Goal: Information Seeking & Learning: Learn about a topic

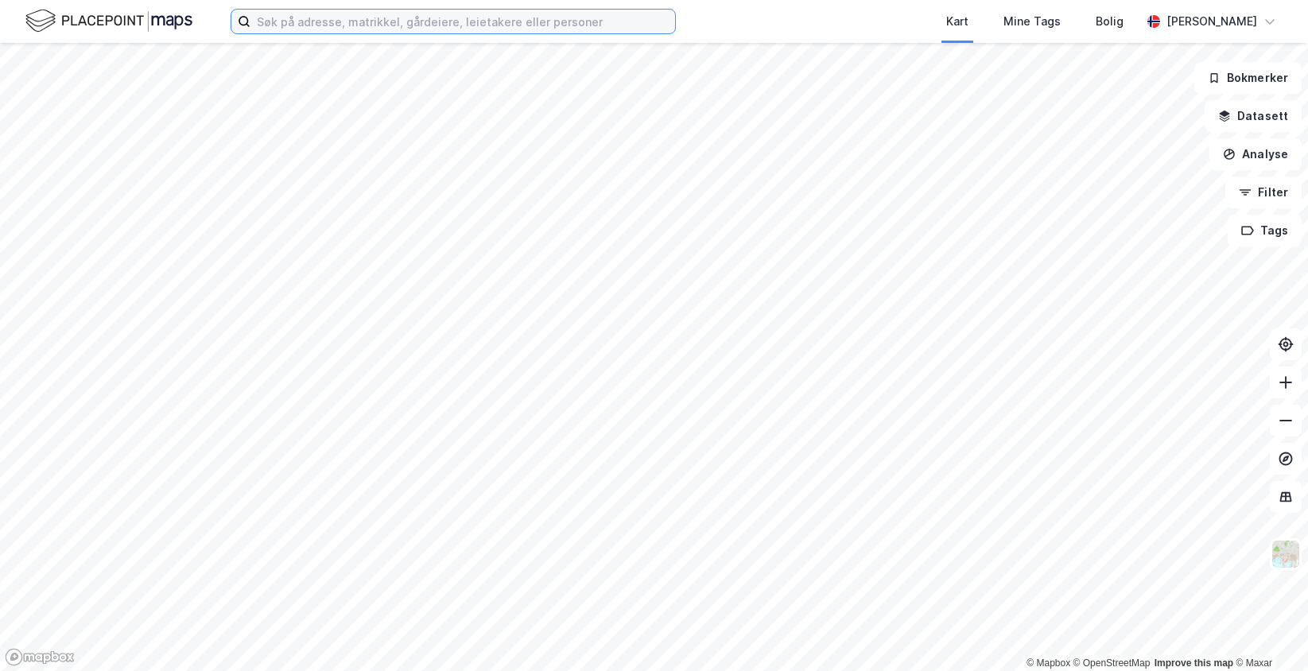
click at [257, 14] on input at bounding box center [462, 22] width 425 height 24
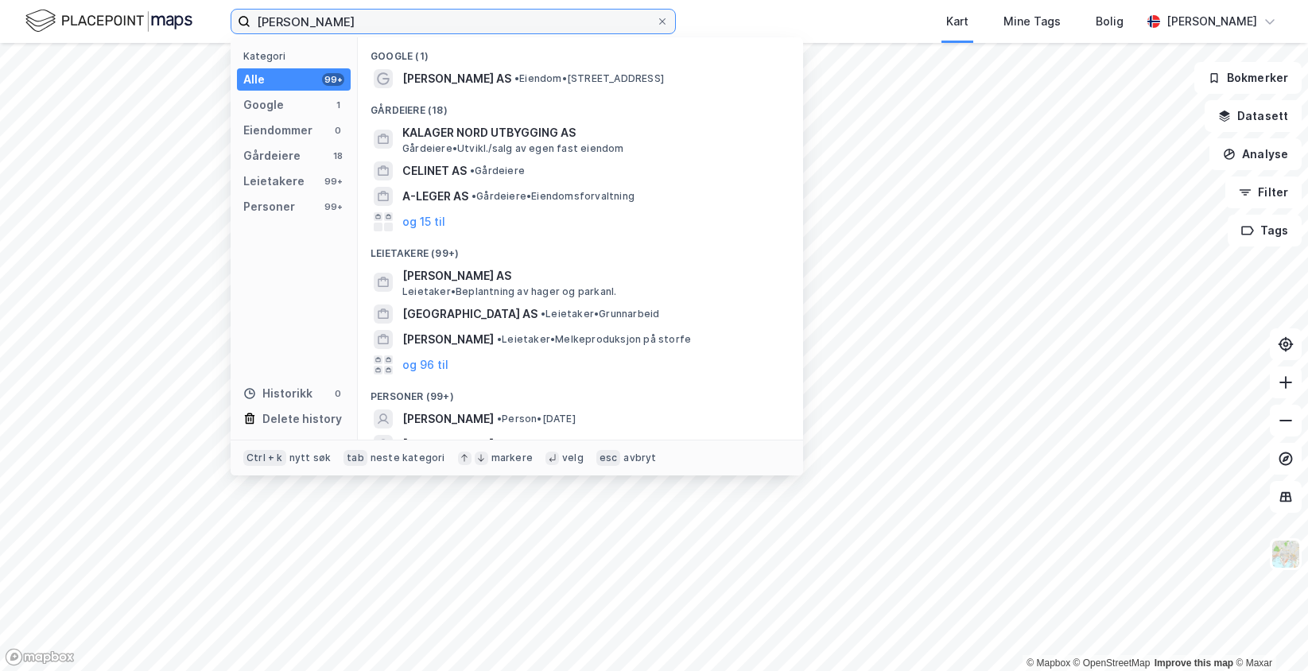
scroll to position [79, 0]
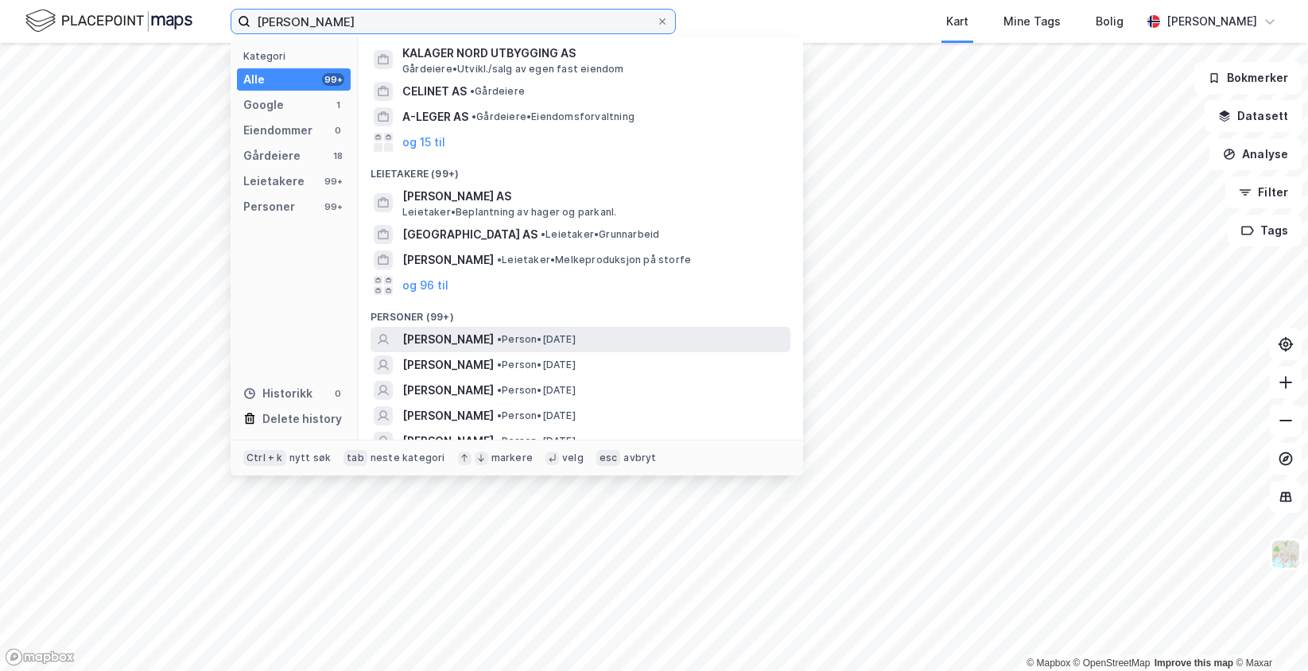
type input "[PERSON_NAME]"
click at [502, 343] on span "•" at bounding box center [499, 339] width 5 height 12
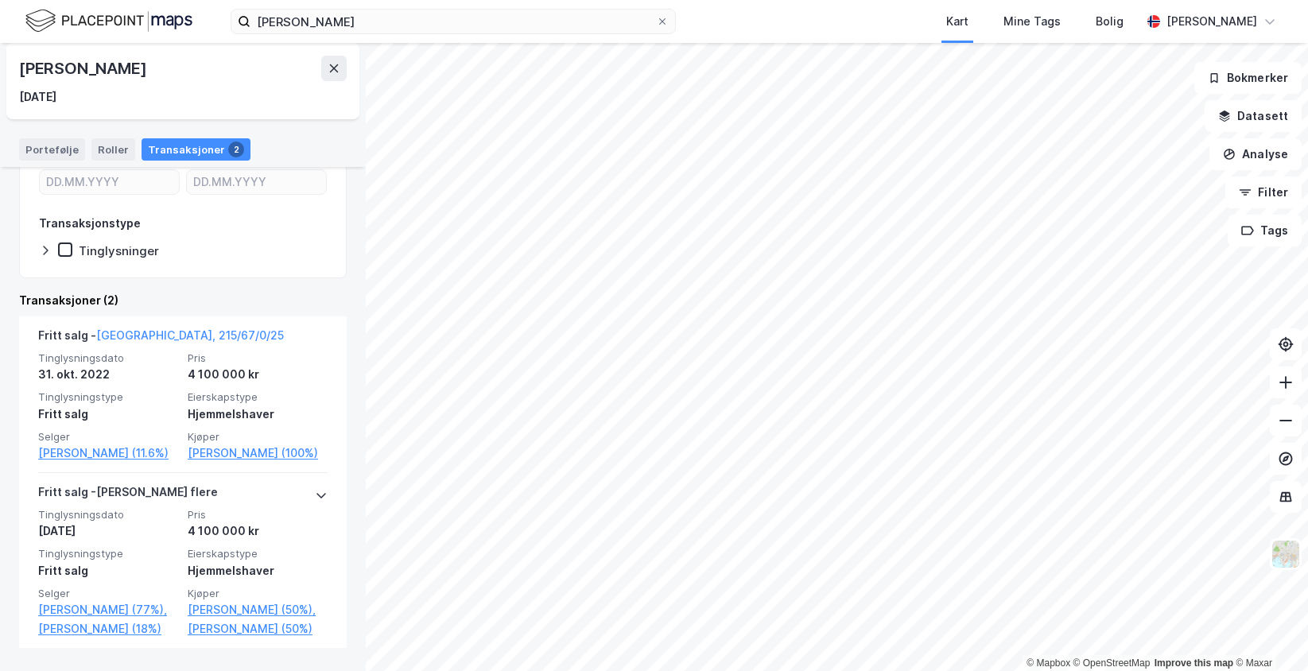
scroll to position [228, 0]
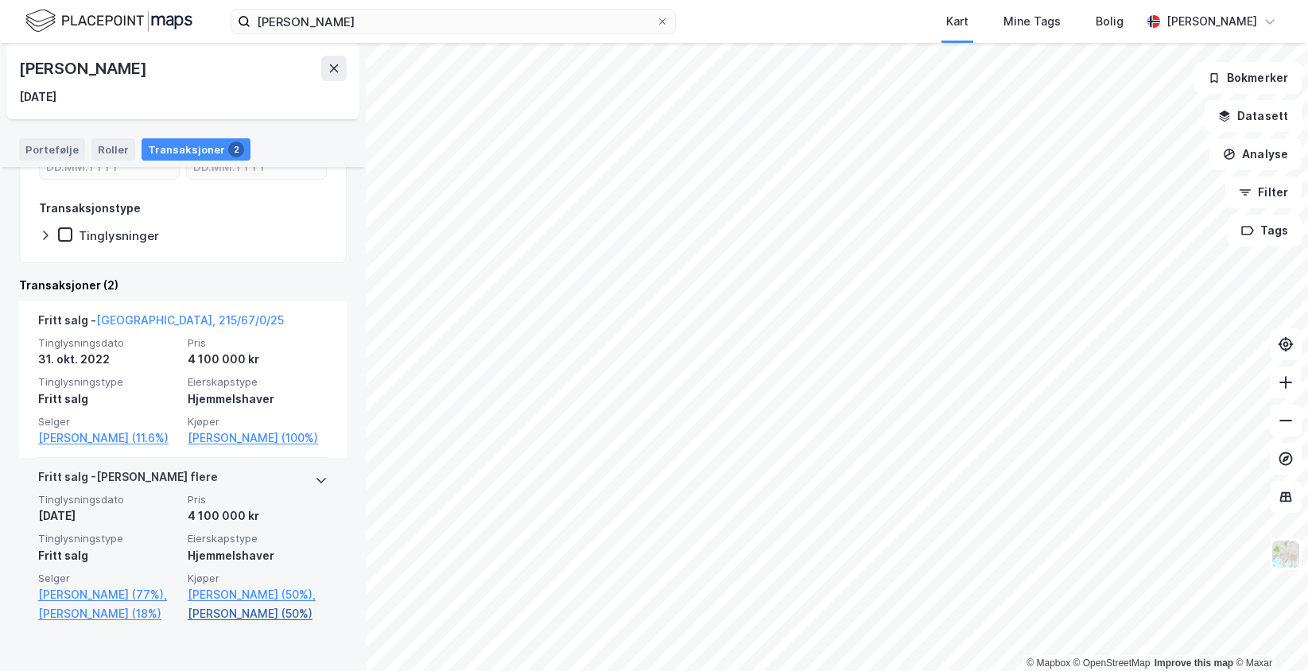
click at [253, 623] on link "[PERSON_NAME] (50%)" at bounding box center [258, 613] width 140 height 19
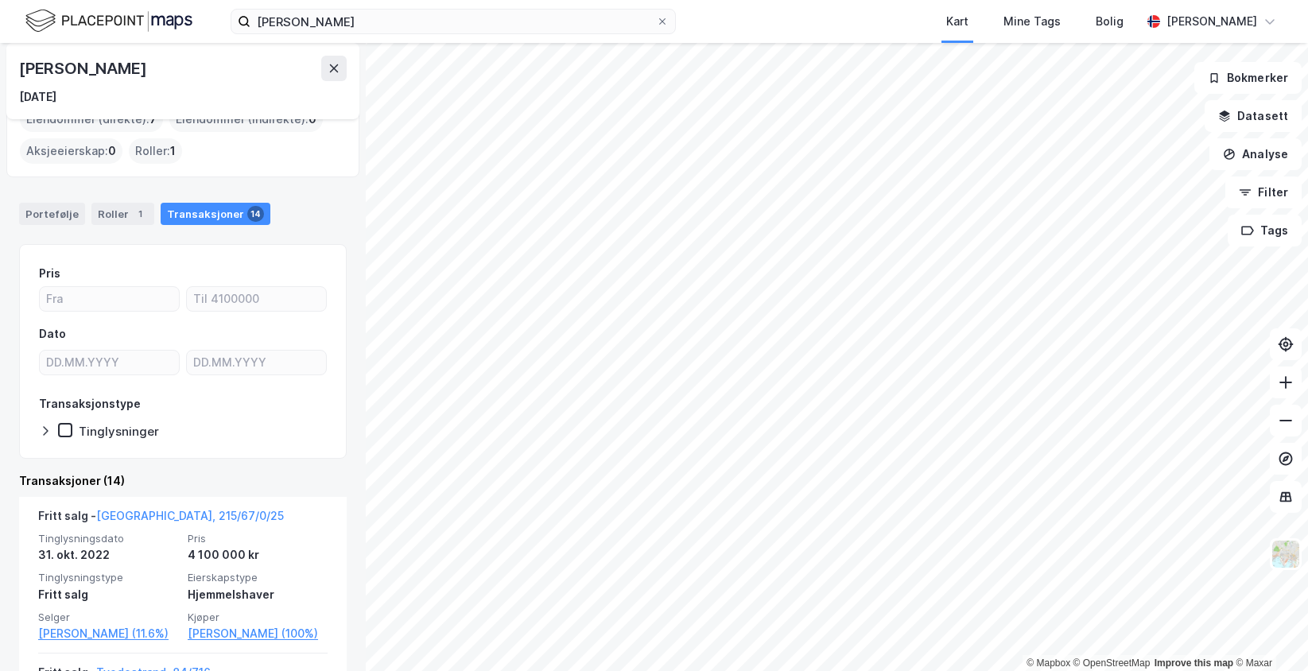
scroll to position [64, 0]
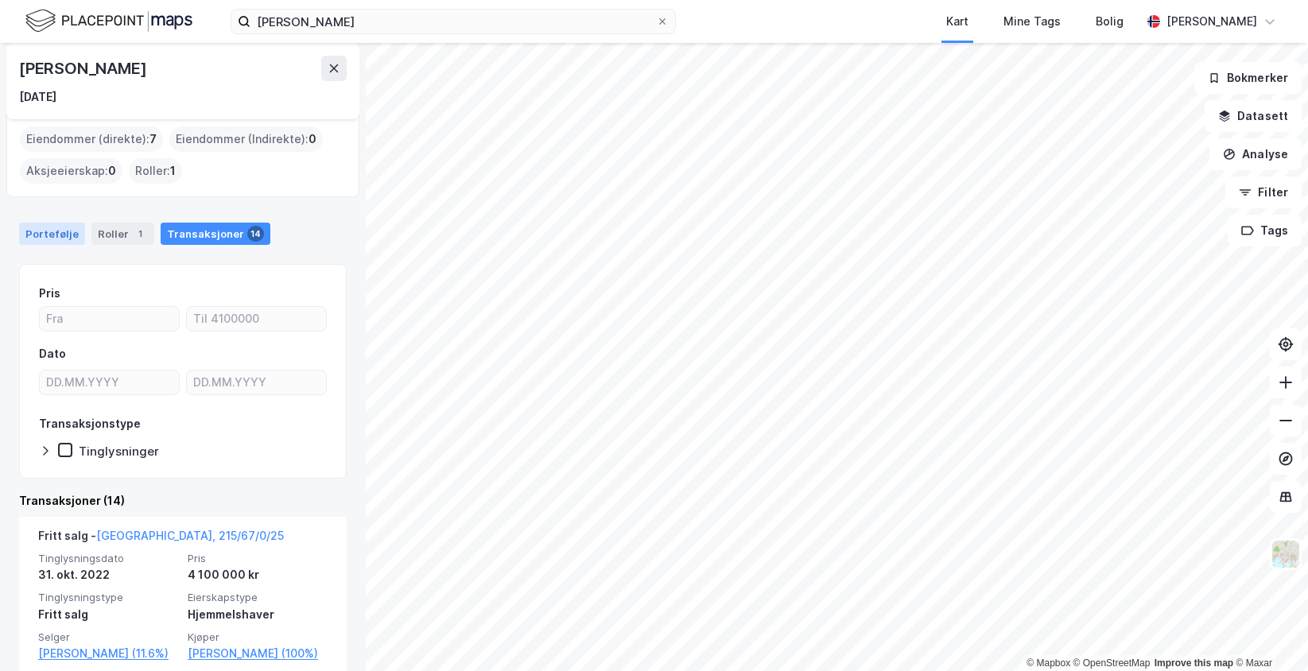
click at [39, 232] on div "Portefølje" at bounding box center [52, 234] width 66 height 22
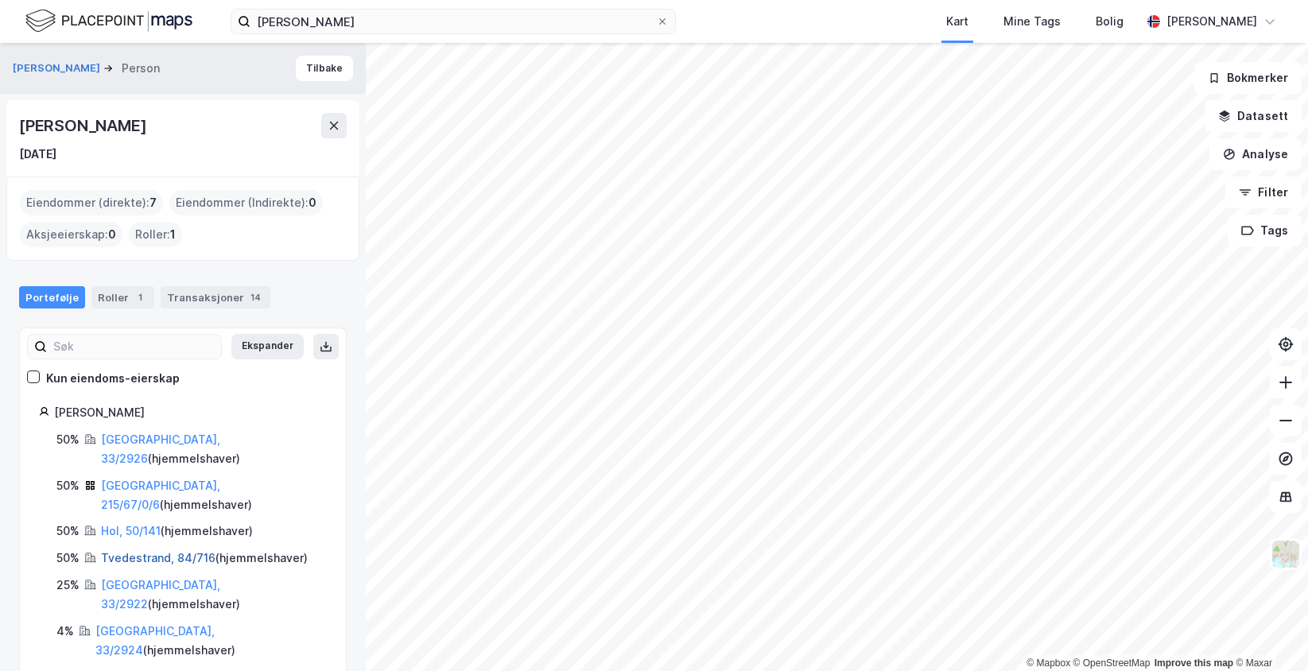
click at [149, 551] on link "Tvedestrand, 84/716" at bounding box center [158, 558] width 114 height 14
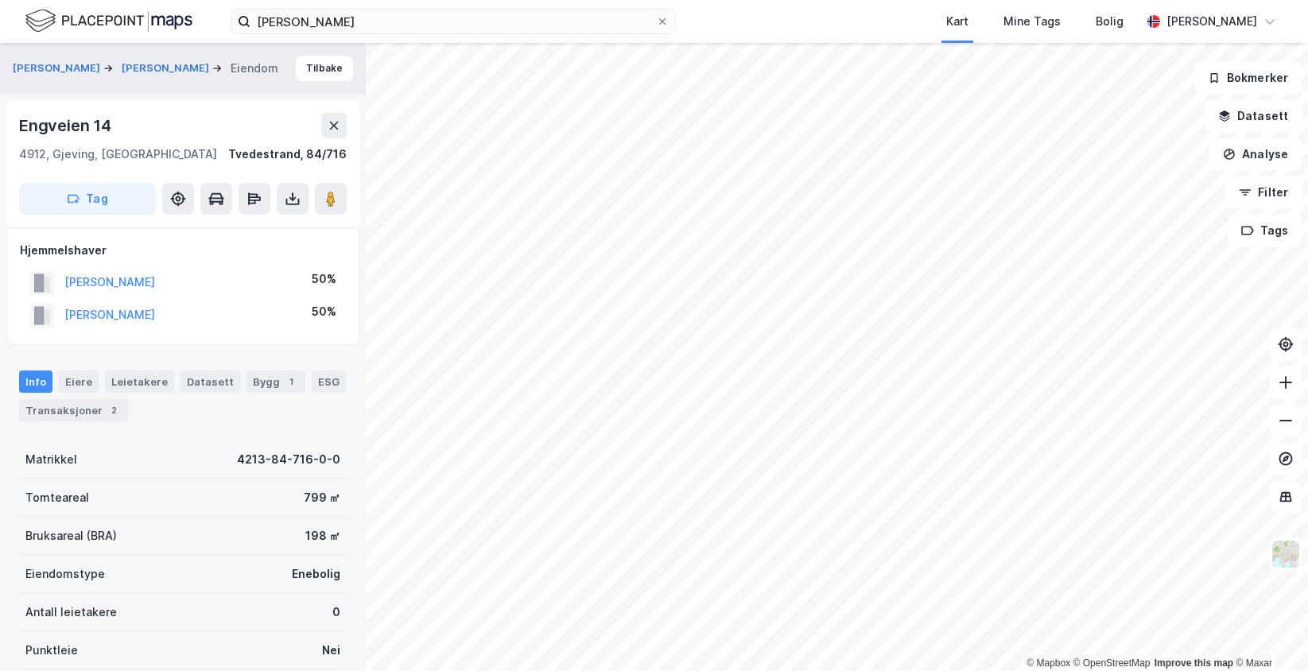
scroll to position [3, 0]
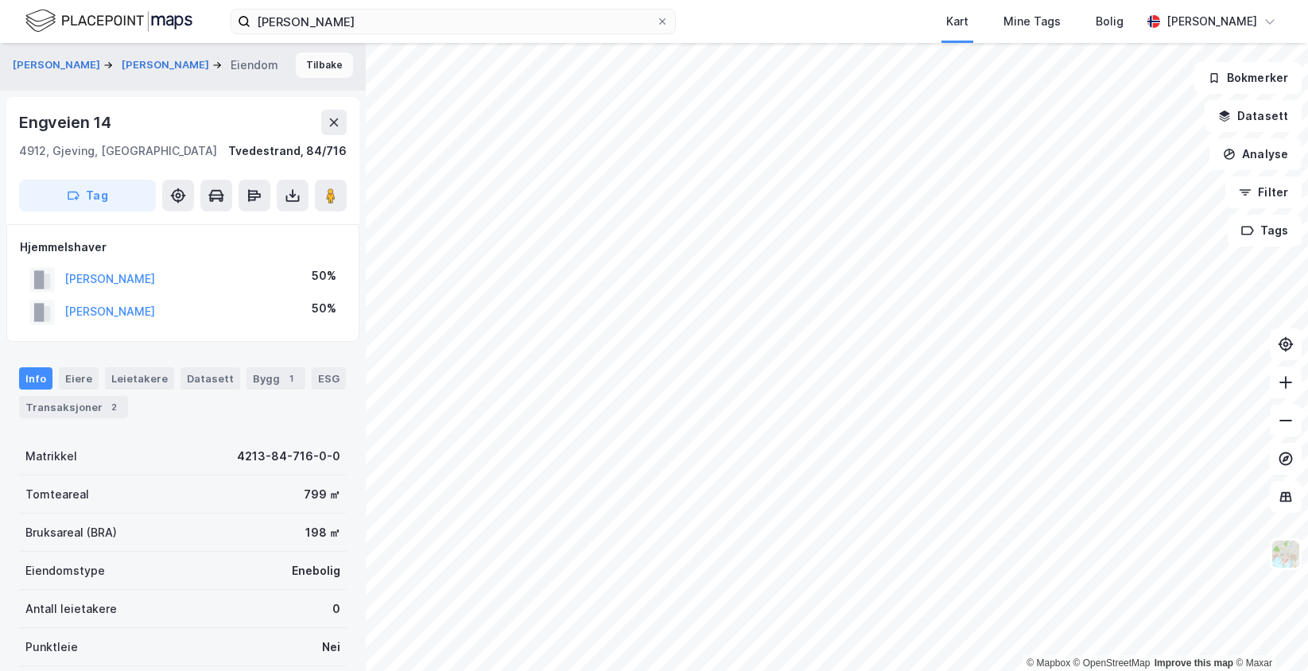
click at [323, 59] on button "Tilbake" at bounding box center [324, 64] width 57 height 25
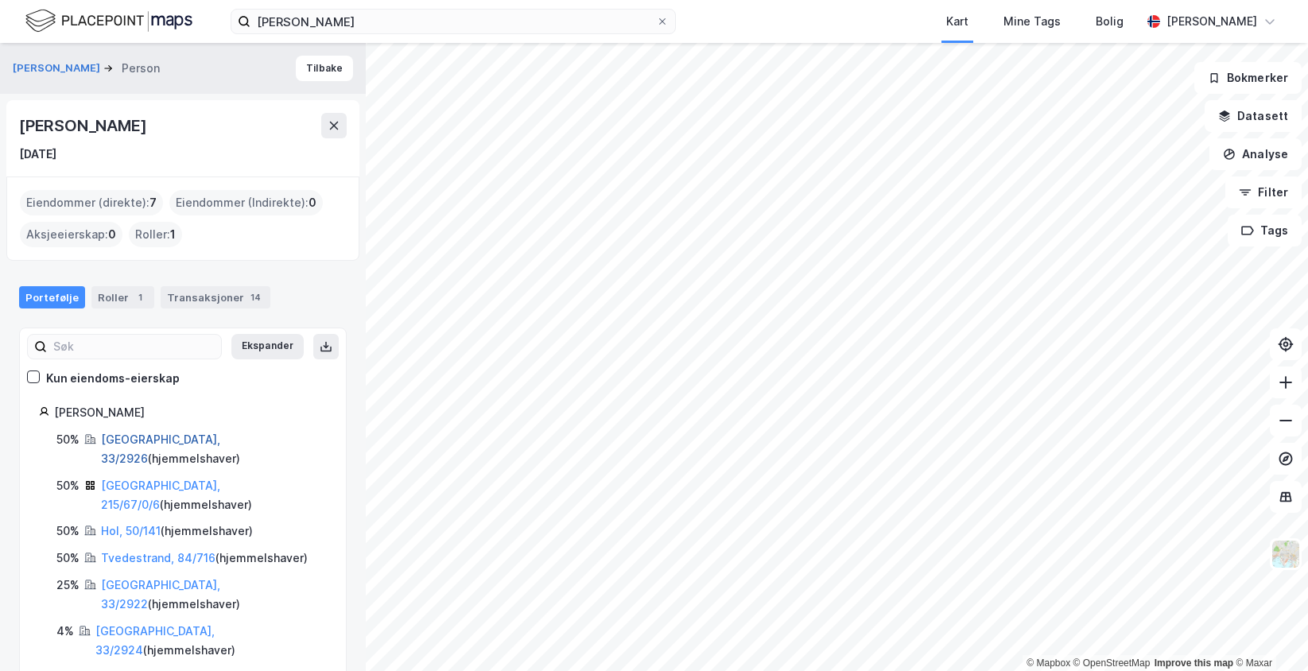
click at [142, 440] on link "[GEOGRAPHIC_DATA], 33/2926" at bounding box center [160, 448] width 119 height 33
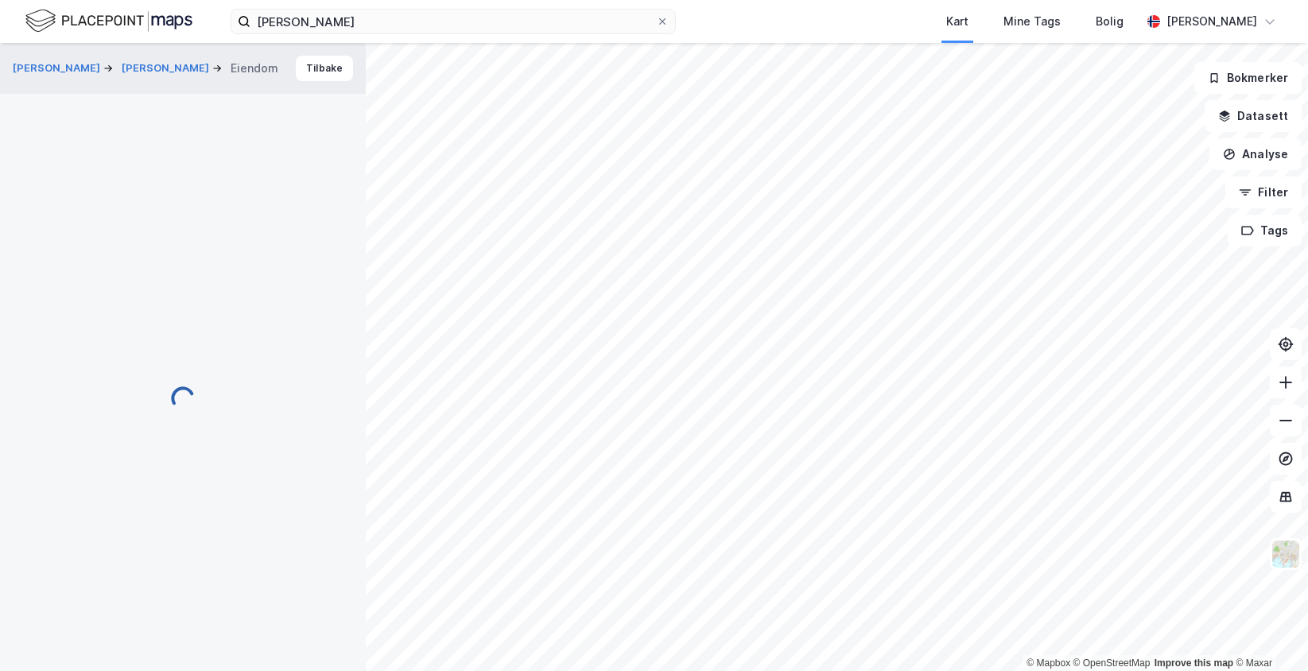
scroll to position [3, 0]
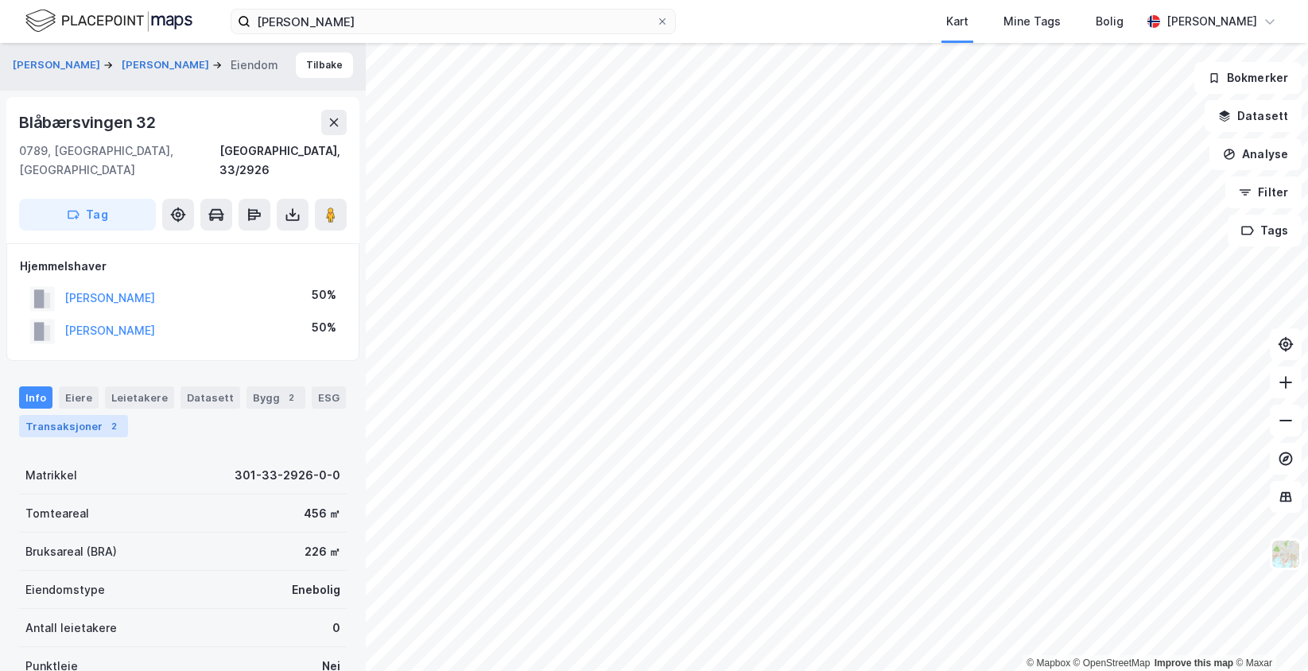
click at [99, 415] on div "Transaksjoner 2" at bounding box center [73, 426] width 109 height 22
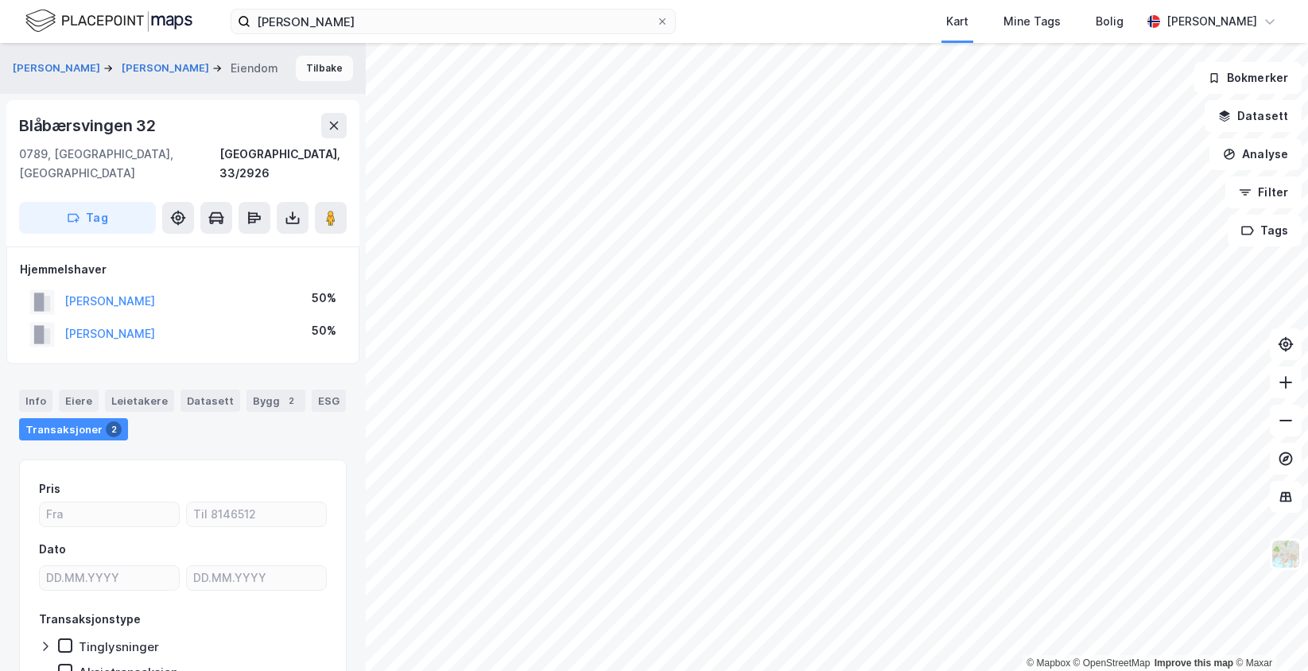
click at [298, 76] on button "Tilbake" at bounding box center [324, 68] width 57 height 25
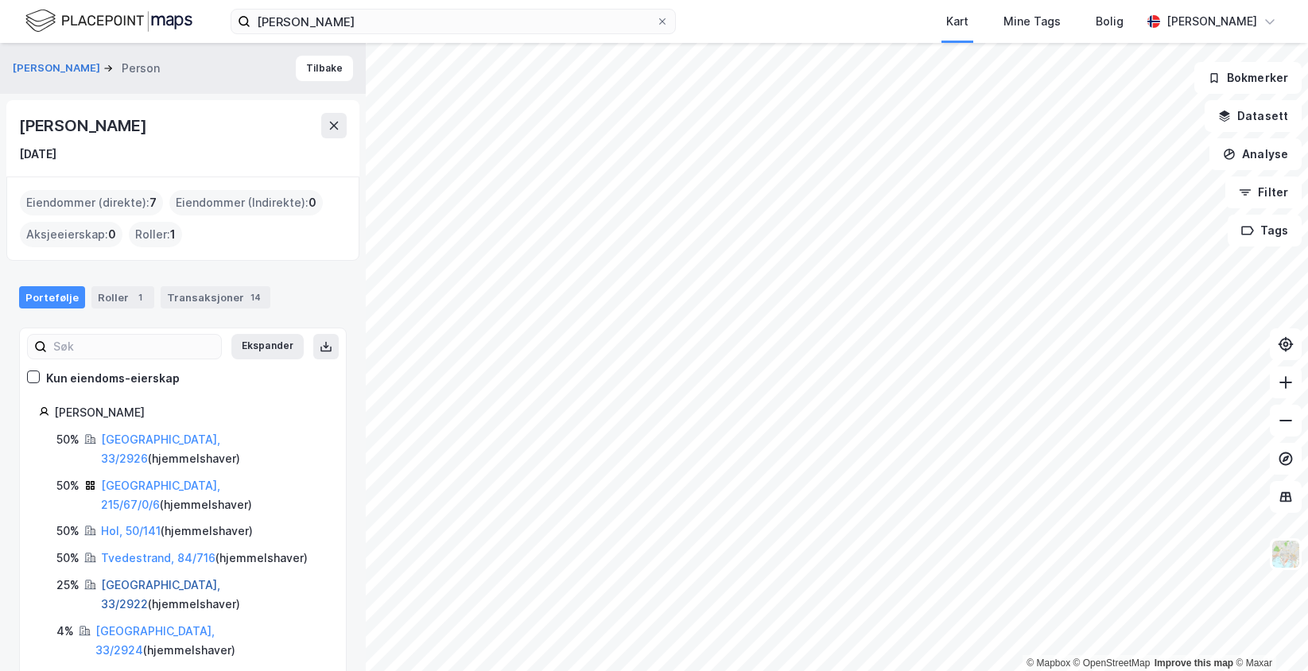
click at [153, 578] on link "[GEOGRAPHIC_DATA], 33/2922" at bounding box center [160, 594] width 119 height 33
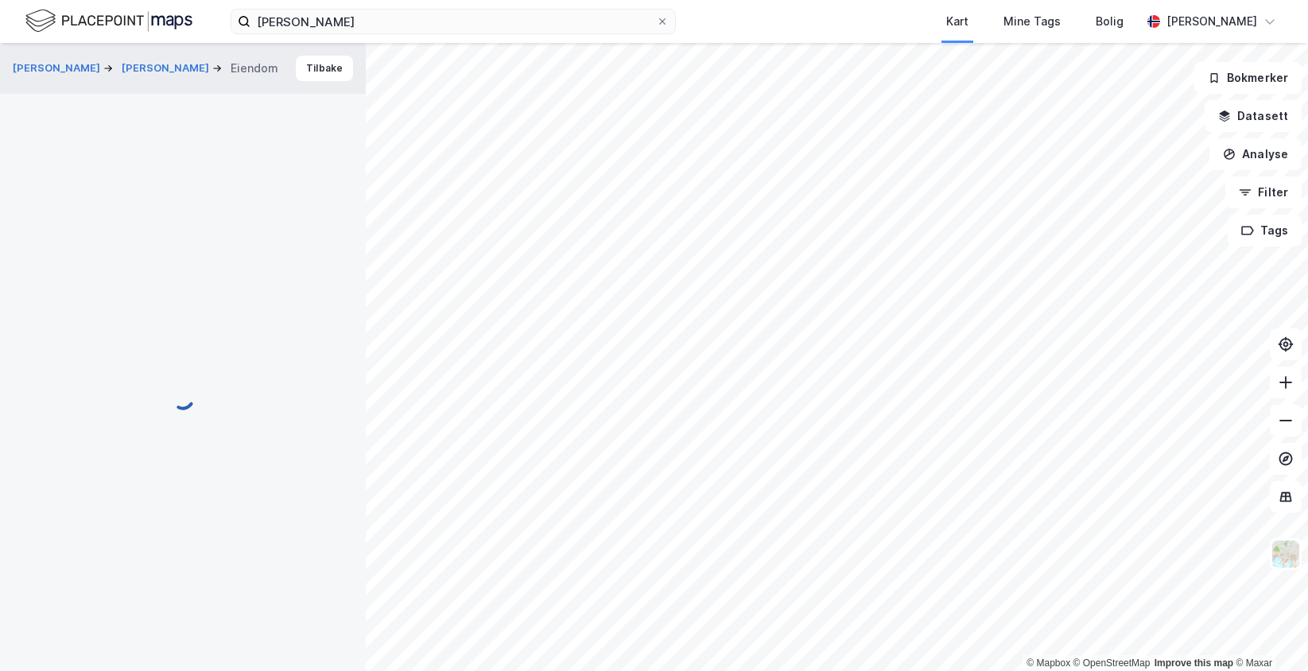
scroll to position [2, 0]
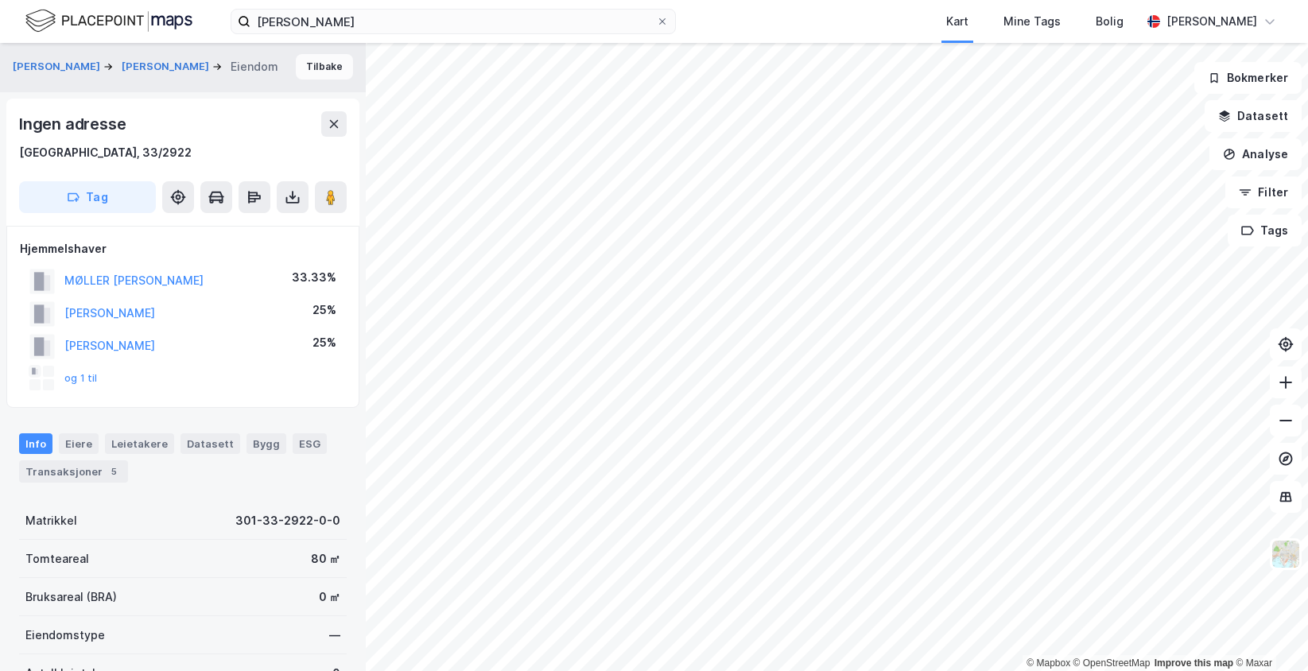
click at [311, 72] on button "Tilbake" at bounding box center [324, 66] width 57 height 25
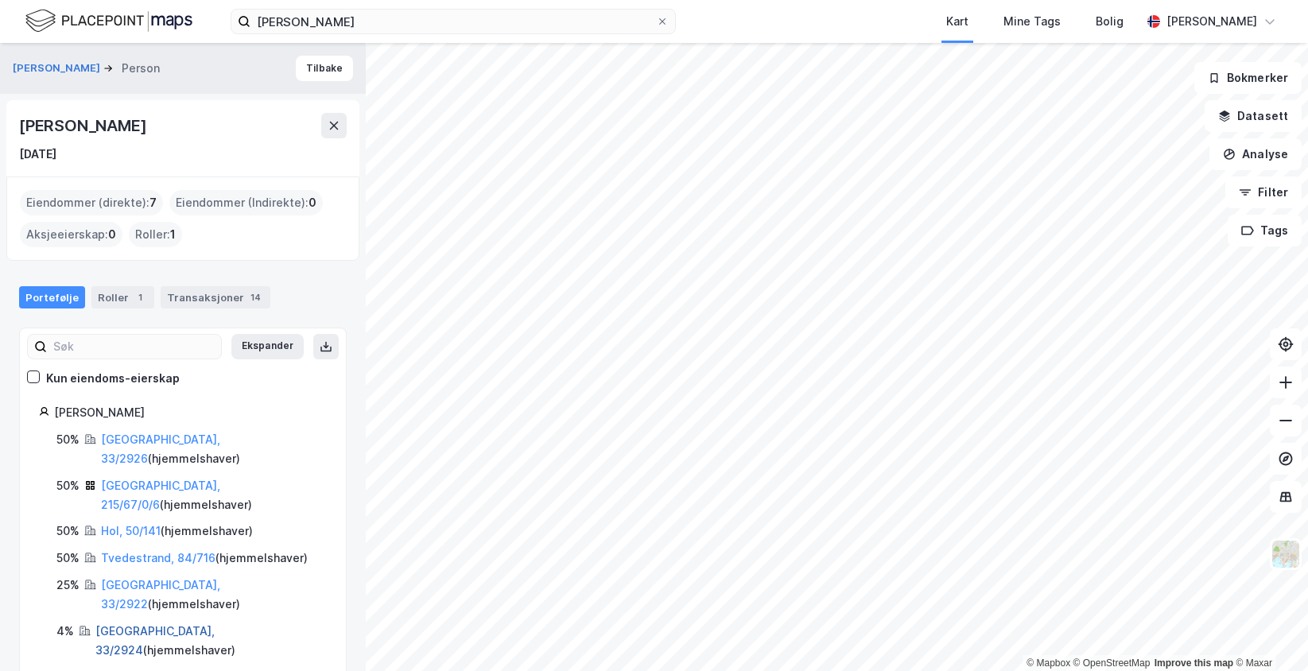
click at [153, 624] on link "[GEOGRAPHIC_DATA], 33/2924" at bounding box center [154, 640] width 119 height 33
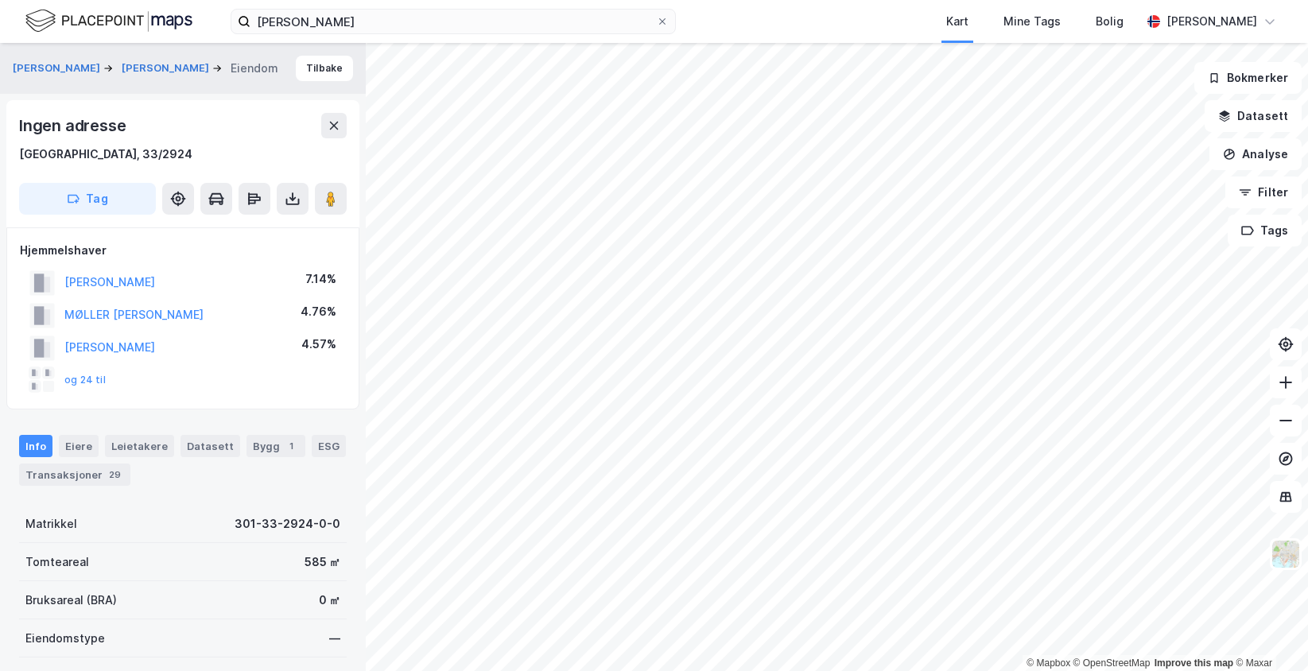
scroll to position [2, 0]
click at [291, 84] on div "[PERSON_NAME] SIRI [PERSON_NAME]" at bounding box center [183, 66] width 366 height 51
click at [304, 61] on button "Tilbake" at bounding box center [324, 66] width 57 height 25
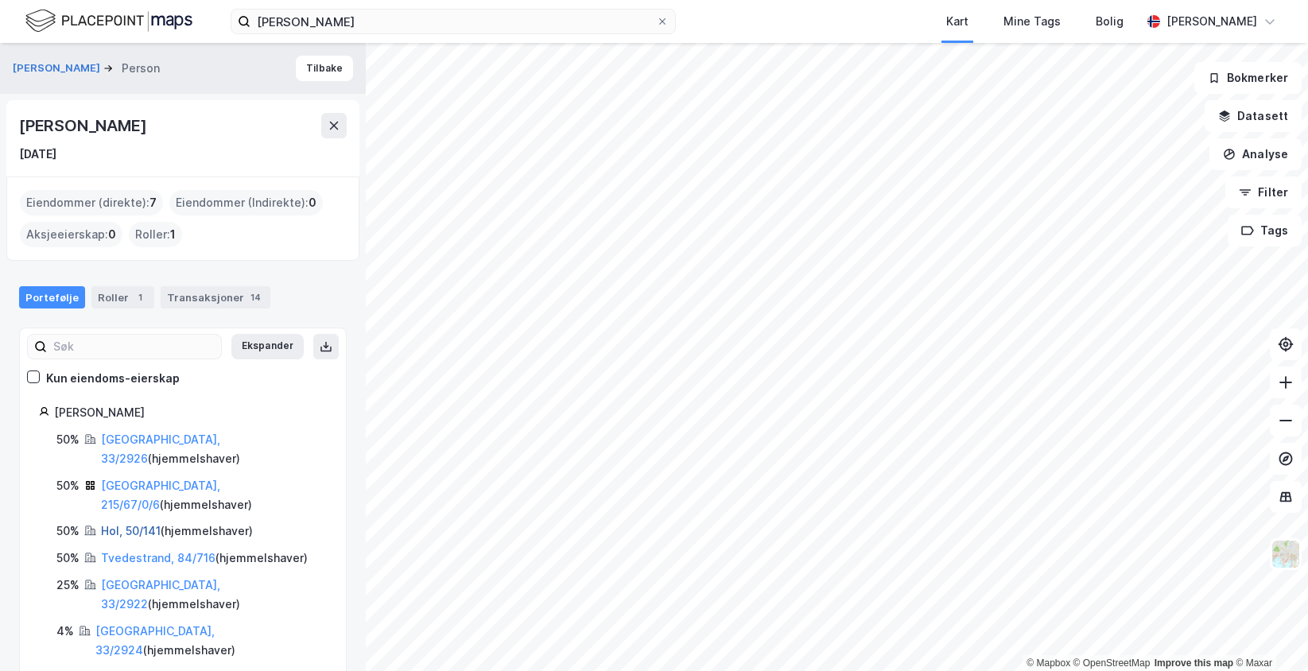
click at [113, 524] on link "Hol, 50/141" at bounding box center [131, 531] width 60 height 14
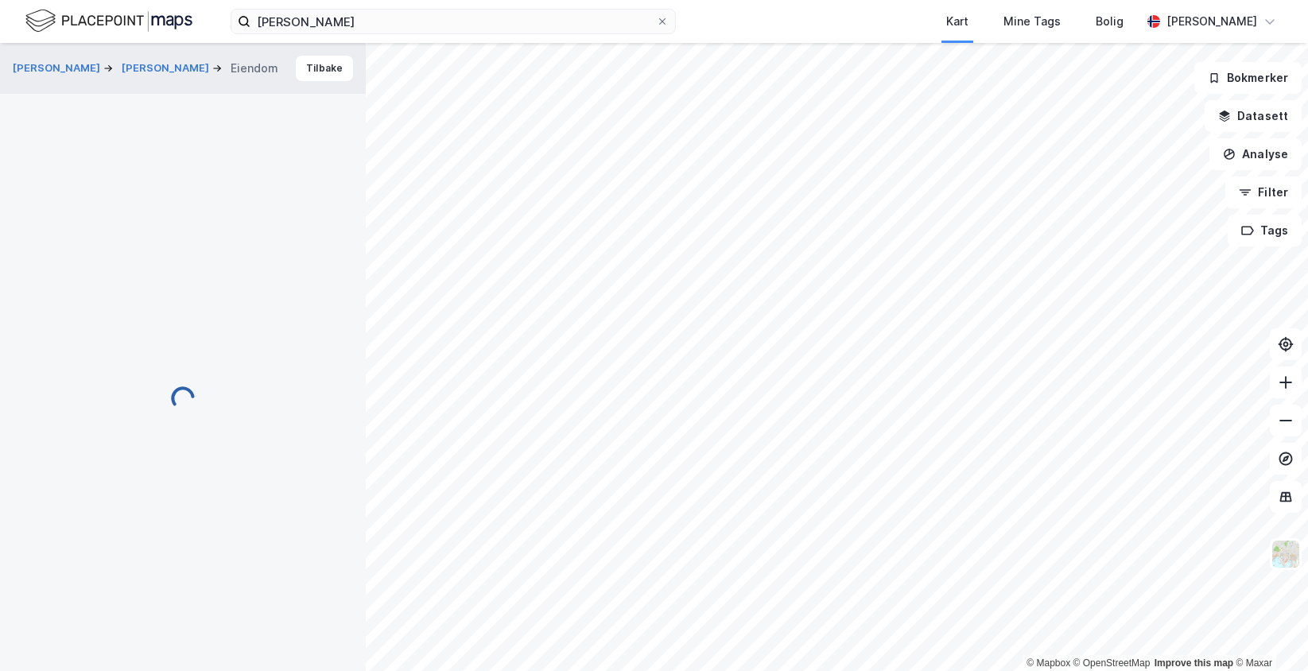
scroll to position [2, 0]
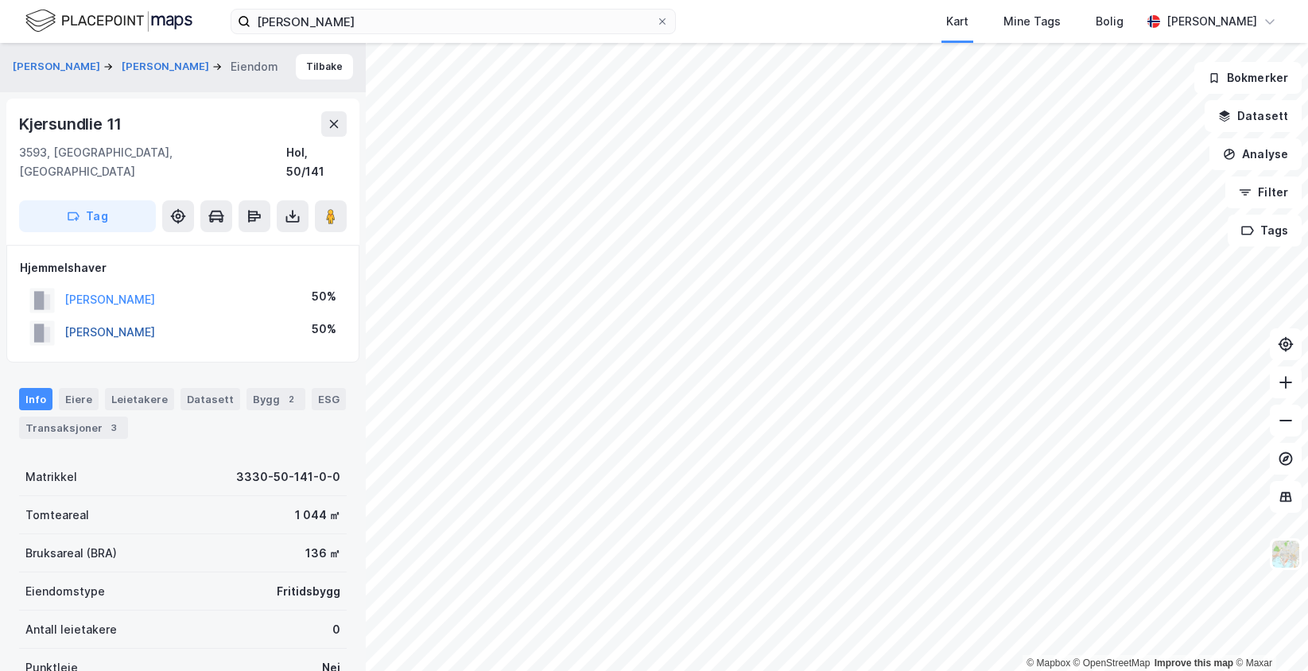
click at [0, 0] on button "[PERSON_NAME]" at bounding box center [0, 0] width 0 height 0
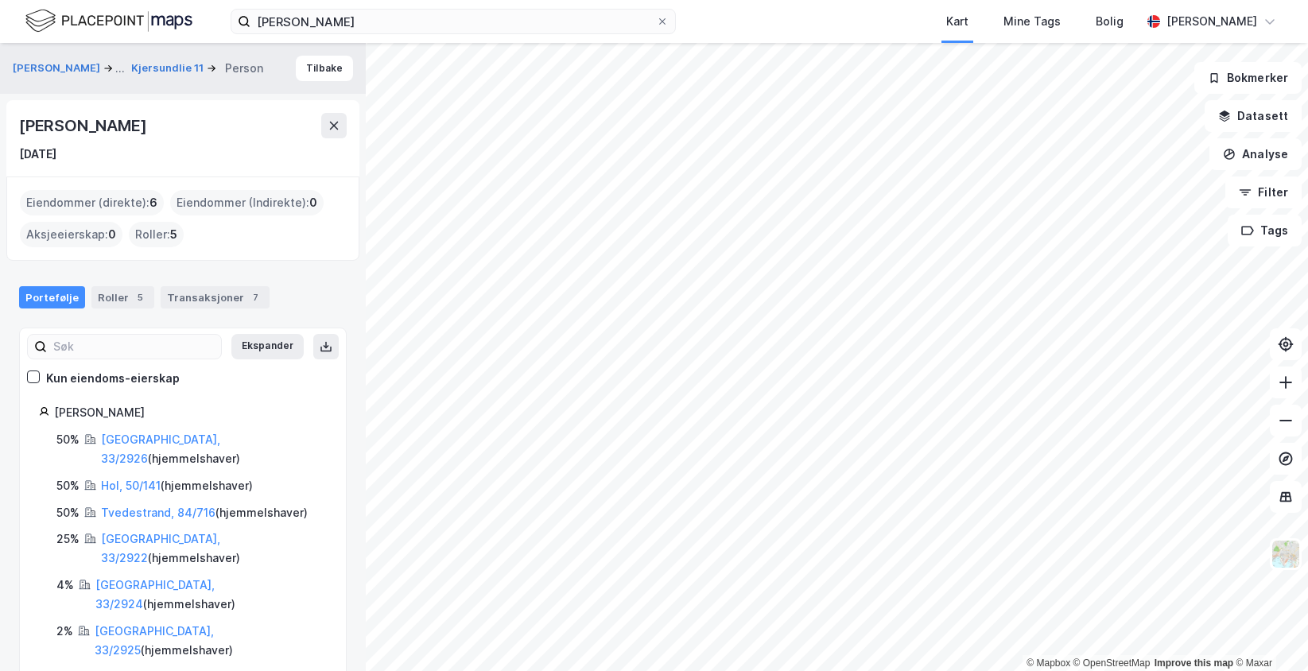
click at [198, 281] on div "Portefølje Roller 5 Transaksjoner 7" at bounding box center [183, 291] width 366 height 48
click at [193, 288] on div "Transaksjoner 7" at bounding box center [215, 297] width 109 height 22
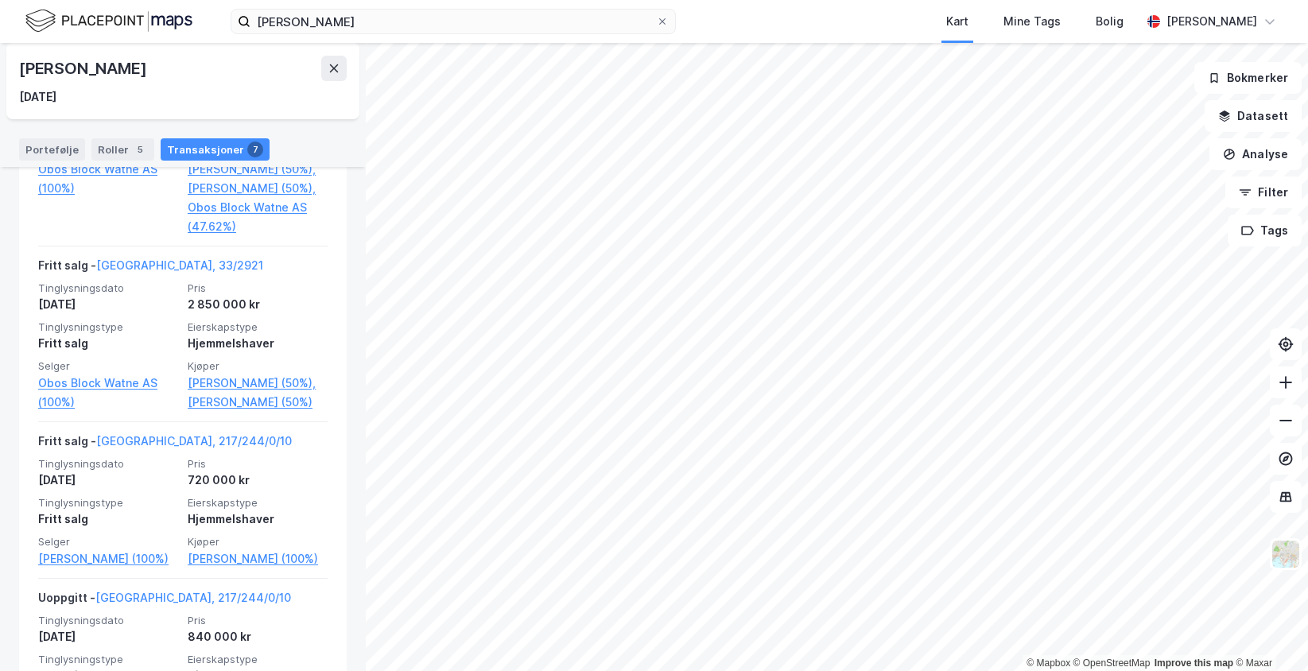
scroll to position [715, 0]
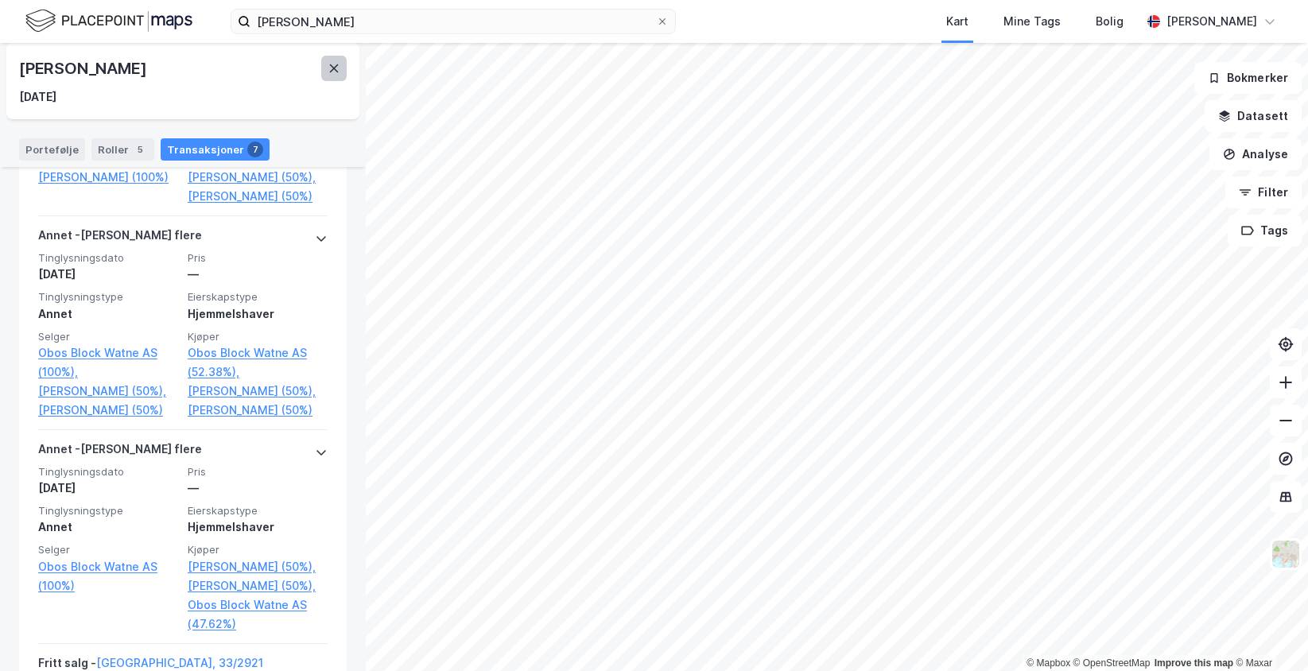
click at [332, 77] on button at bounding box center [333, 68] width 25 height 25
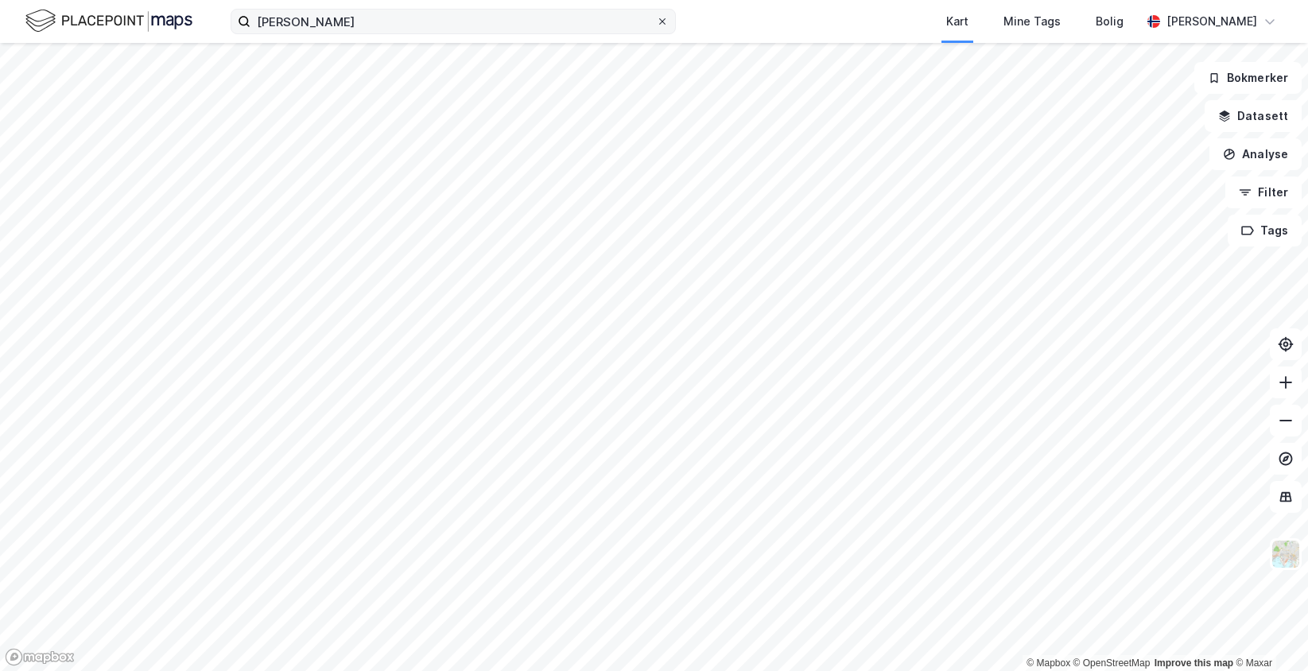
click at [663, 25] on icon at bounding box center [662, 22] width 10 height 10
click at [656, 25] on input "[PERSON_NAME]" at bounding box center [452, 22] width 405 height 24
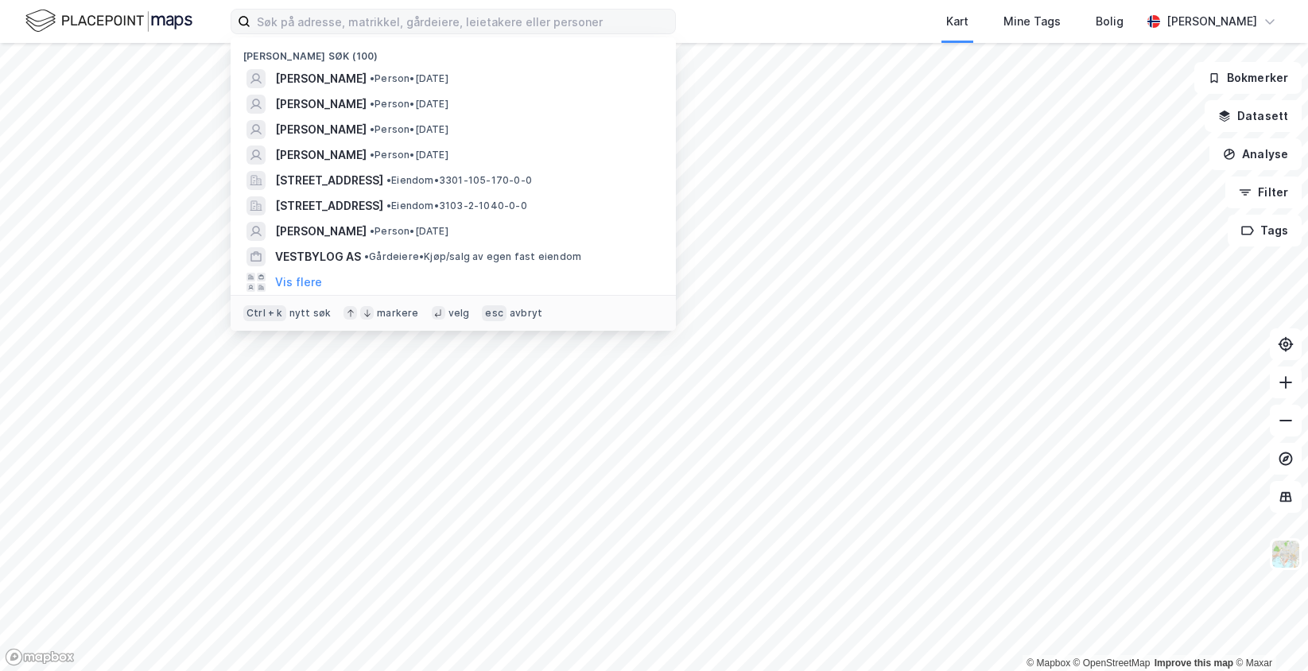
click at [705, 7] on div "[PERSON_NAME] søk (100) [PERSON_NAME] • Person • [DATE] [PERSON_NAME] • Person …" at bounding box center [654, 21] width 1308 height 43
